Goal: Information Seeking & Learning: Learn about a topic

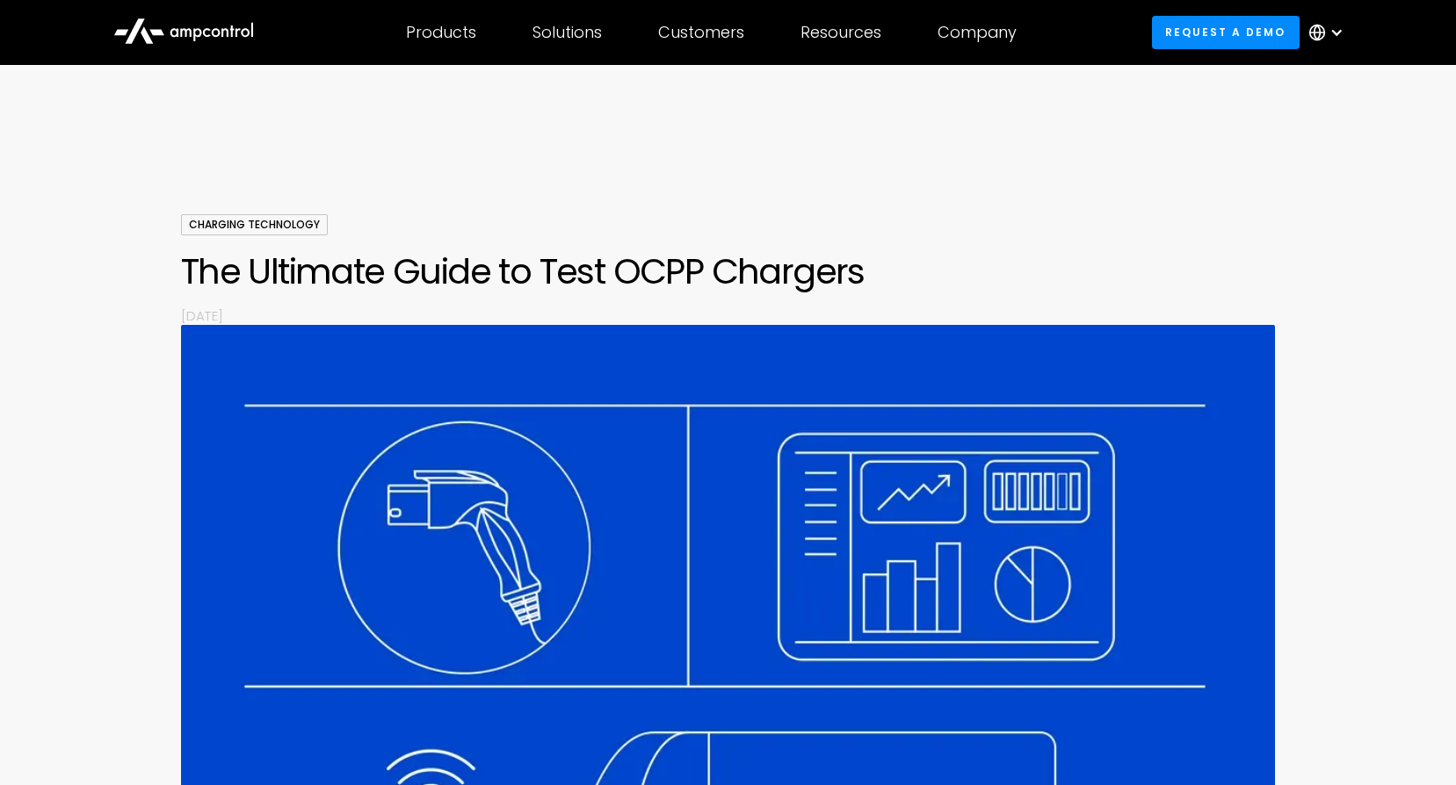
drag, startPoint x: 734, startPoint y: 615, endPoint x: 441, endPoint y: 216, distance: 494.7
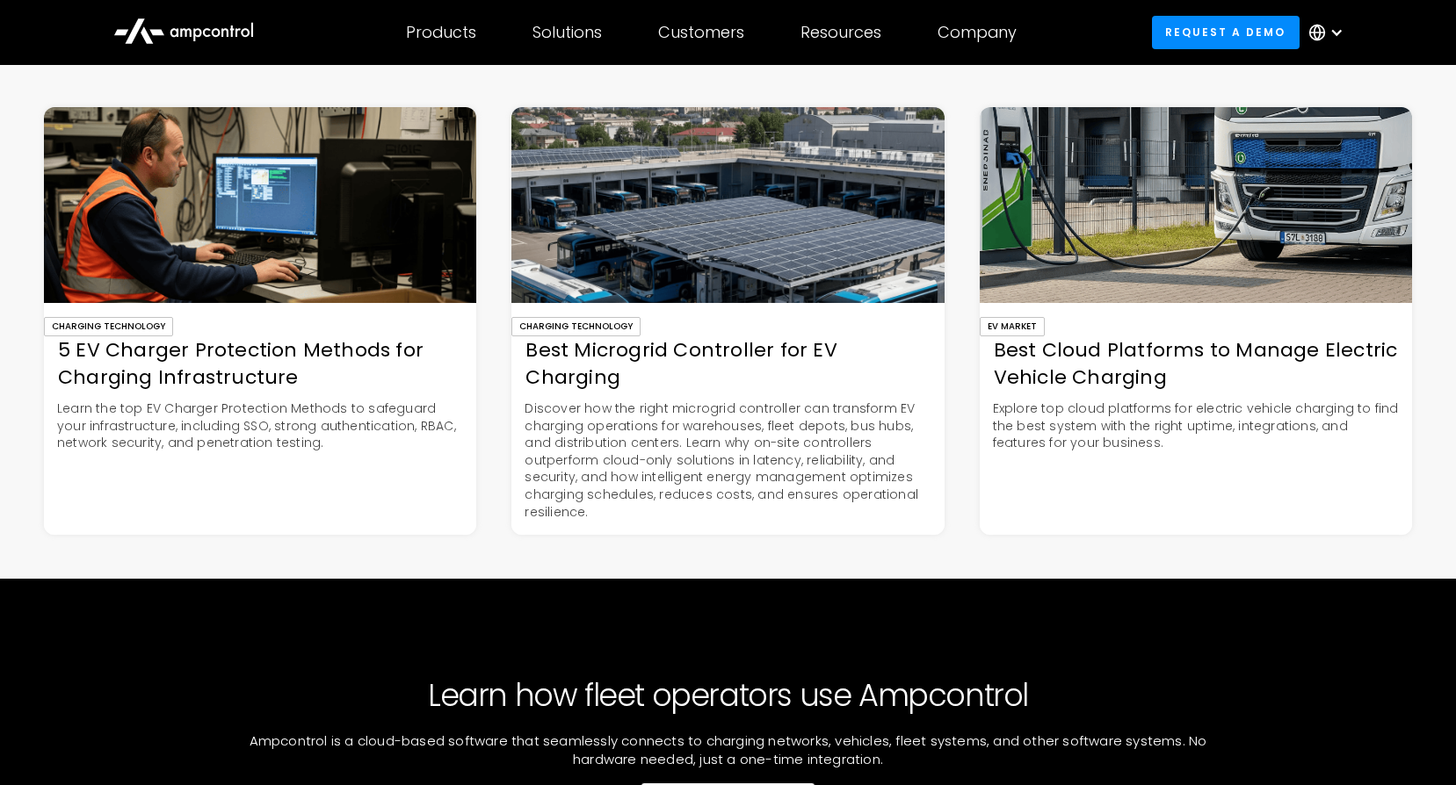
scroll to position [6765, 0]
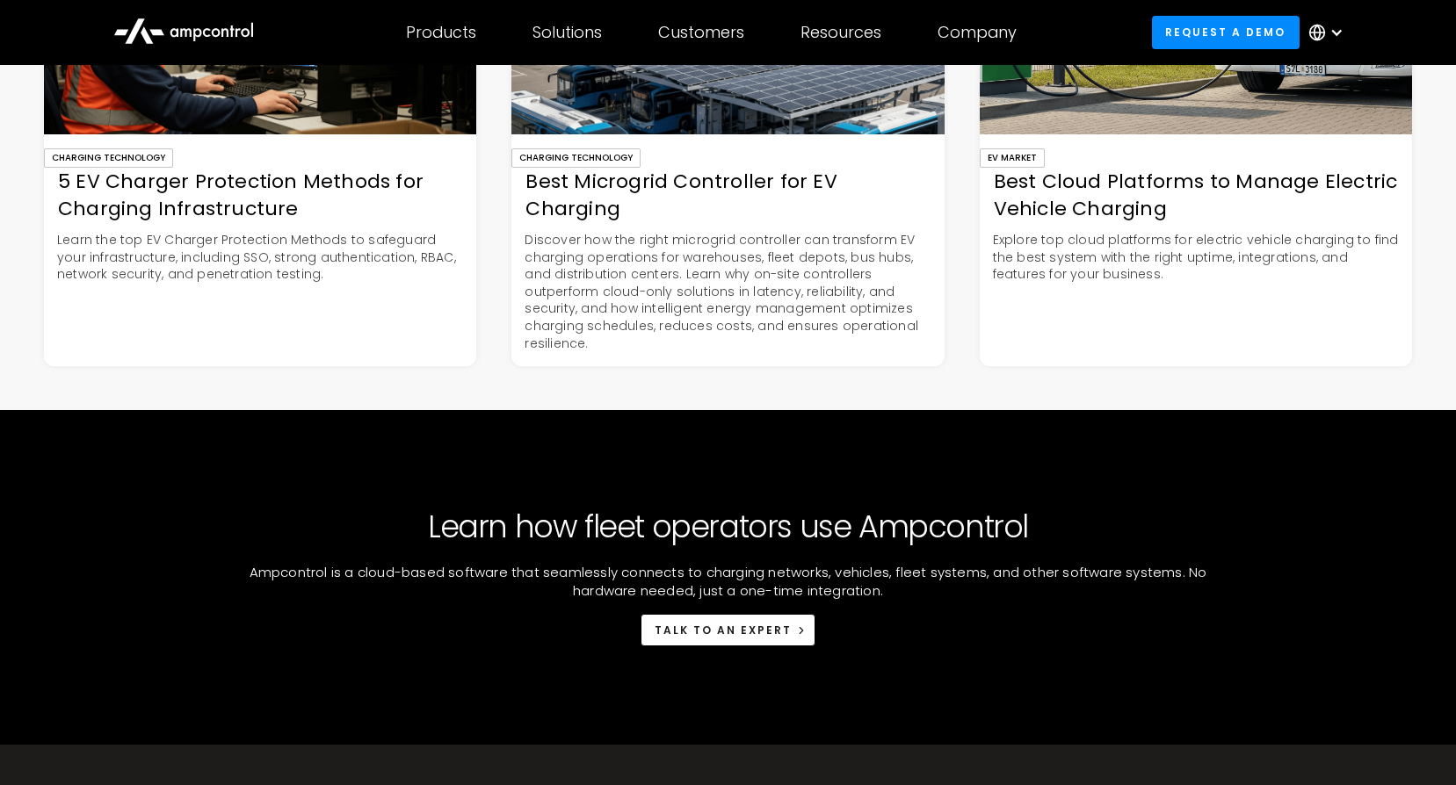
drag, startPoint x: 725, startPoint y: 231, endPoint x: 725, endPoint y: 250, distance: 19.3
click at [725, 223] on div "Best Microgrid Controller for EV Charging" at bounding box center [727, 196] width 432 height 54
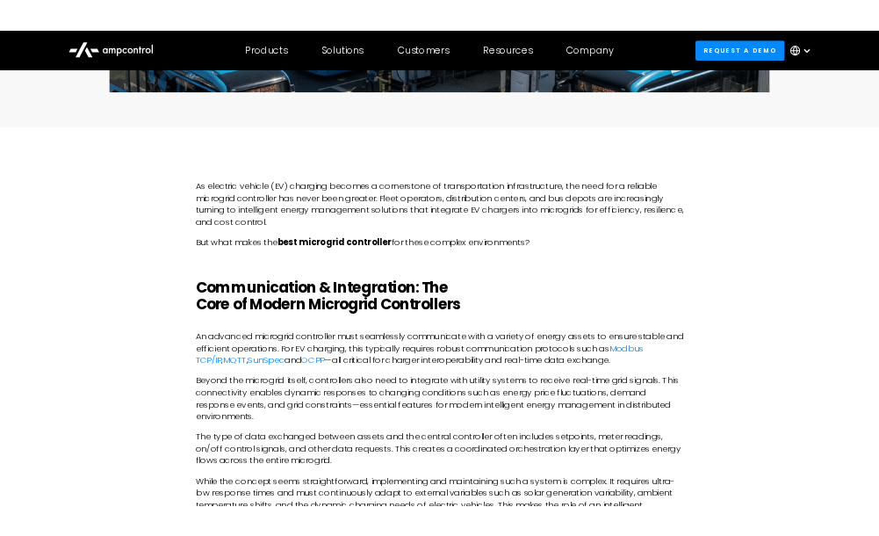
scroll to position [833, 0]
